Goal: Navigation & Orientation: Find specific page/section

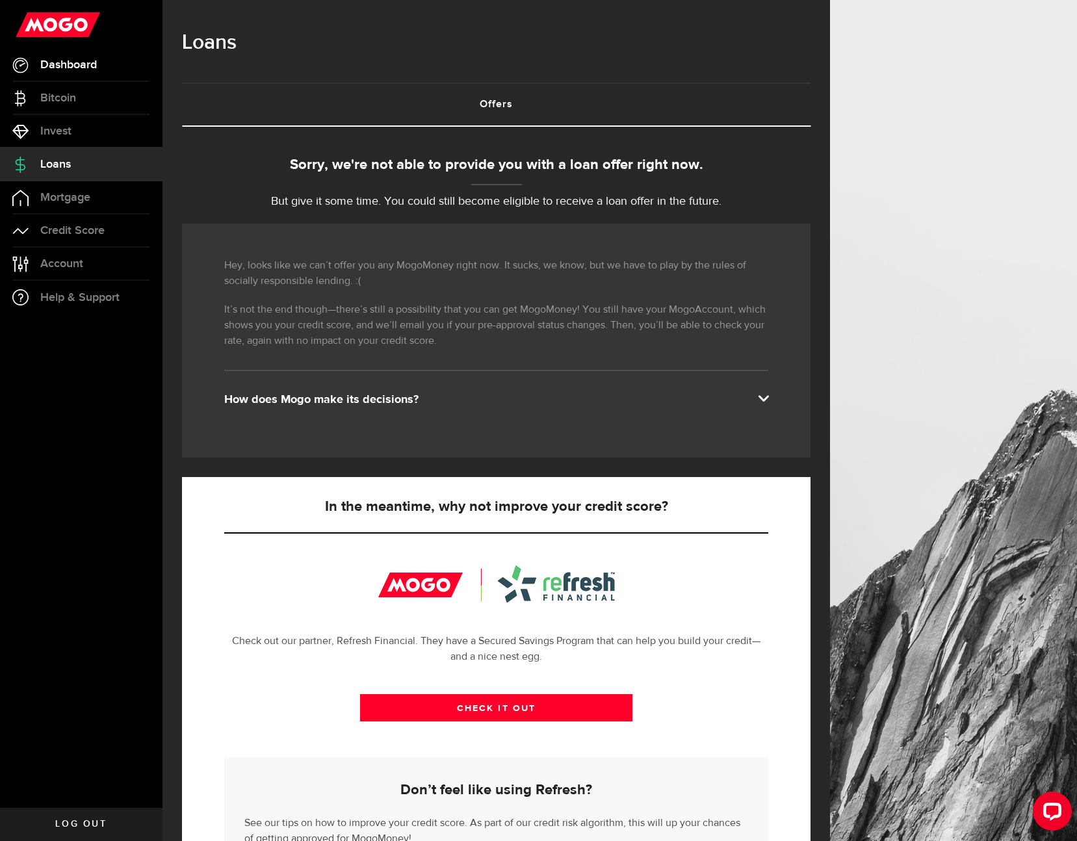
click at [107, 62] on link "Dashboard" at bounding box center [81, 65] width 162 height 32
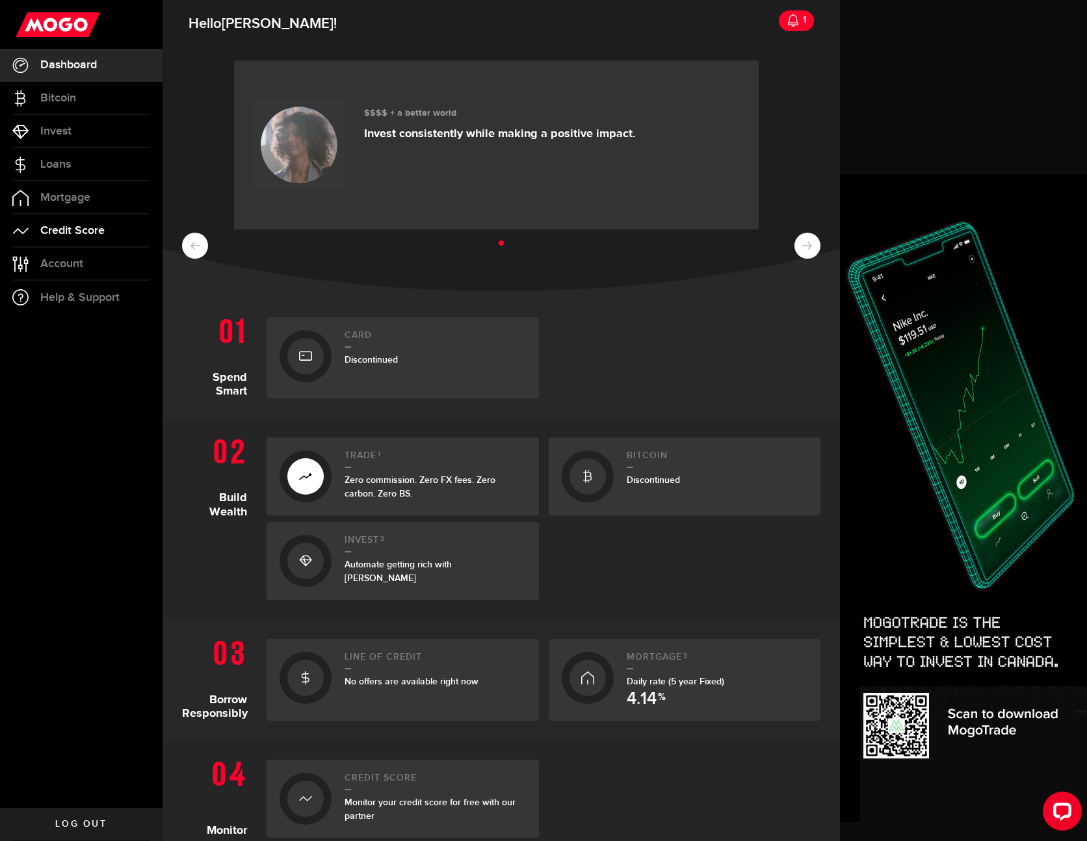
click at [82, 229] on span "Credit Score" at bounding box center [72, 231] width 64 height 12
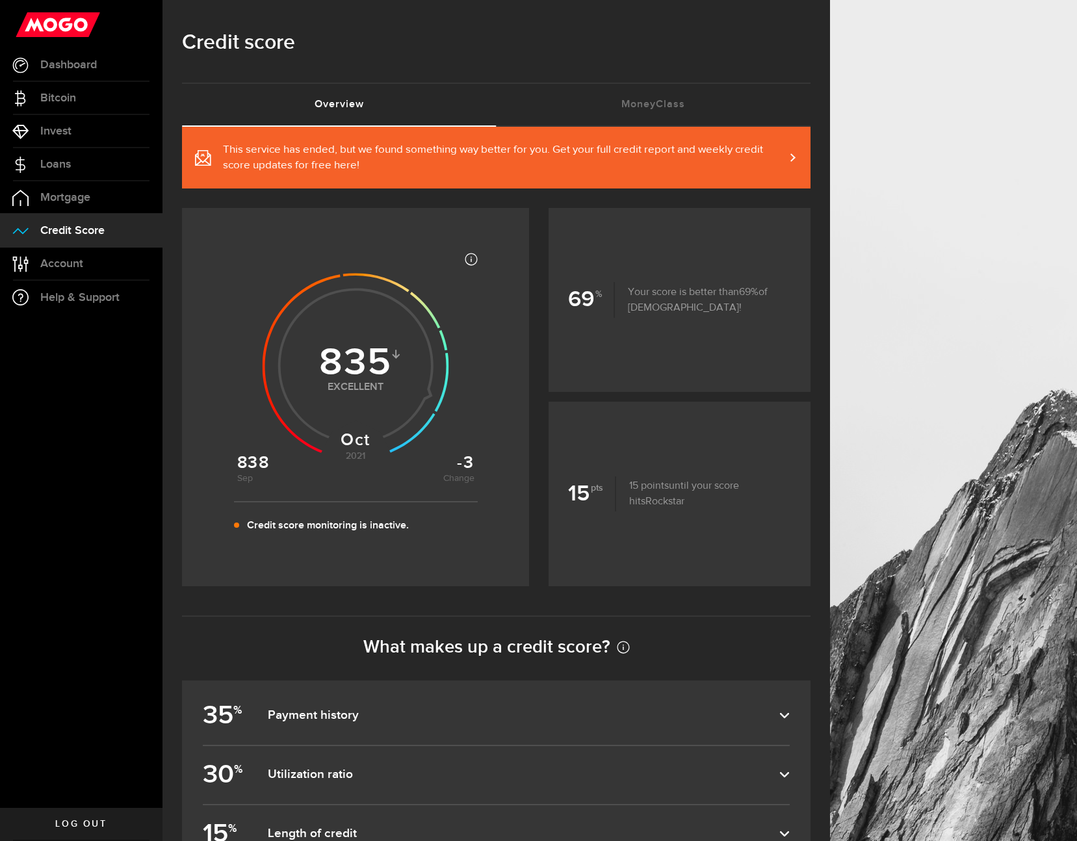
click at [697, 151] on span "This service has ended, but we found something way better for you. Get your ful…" at bounding box center [503, 157] width 561 height 31
